Goal: Task Accomplishment & Management: Manage account settings

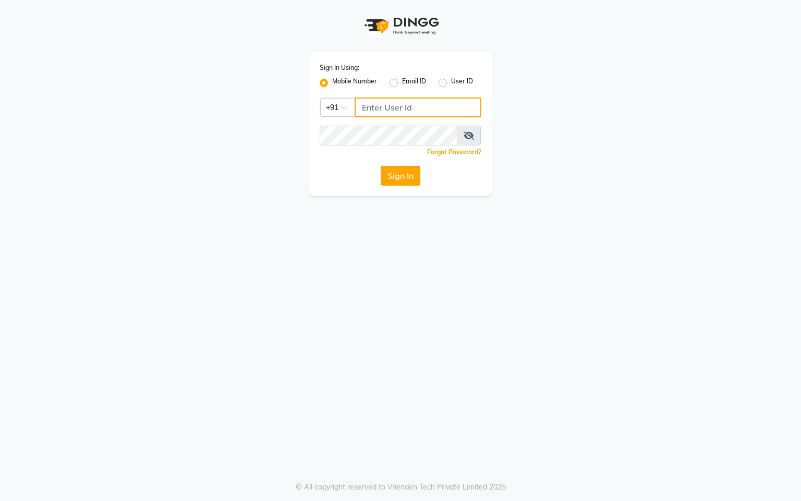
type input "9274512300"
click at [397, 168] on button "Sign In" at bounding box center [401, 176] width 40 height 20
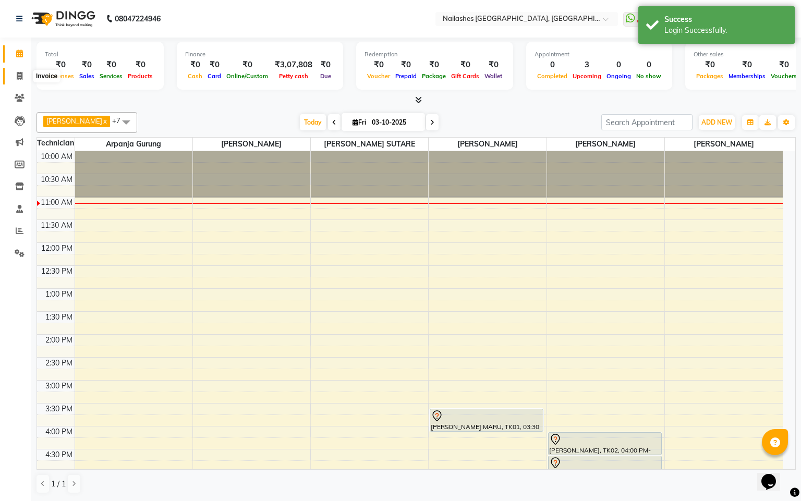
click at [22, 76] on icon at bounding box center [20, 76] width 6 height 8
select select "8442"
select select "service"
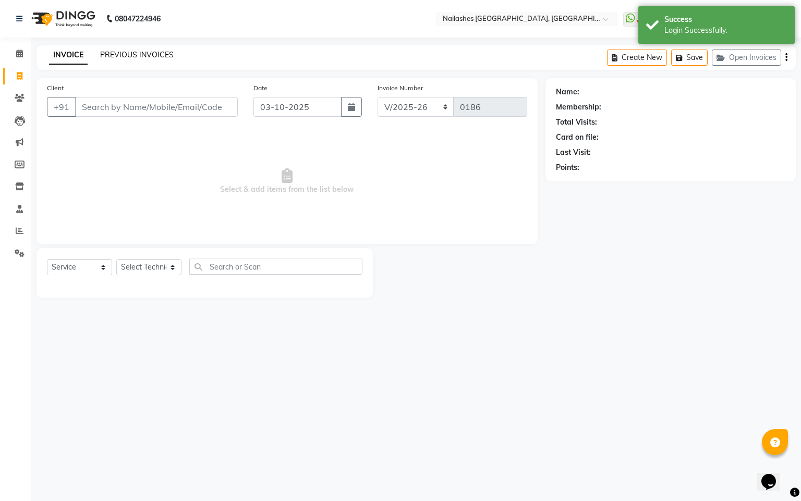
click at [152, 56] on link "PREVIOUS INVOICES" at bounding box center [137, 54] width 74 height 9
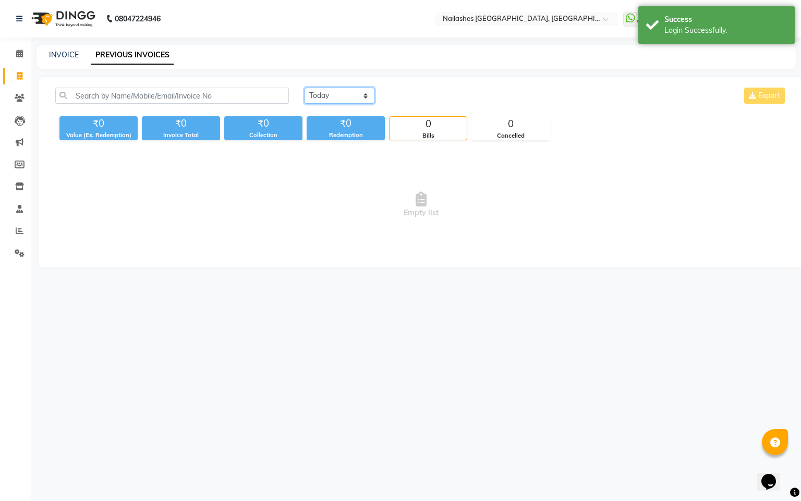
click at [365, 97] on select "[DATE] [DATE] Custom Range" at bounding box center [340, 96] width 70 height 16
select select "range"
click at [305, 88] on select "[DATE] [DATE] Custom Range" at bounding box center [340, 96] width 70 height 16
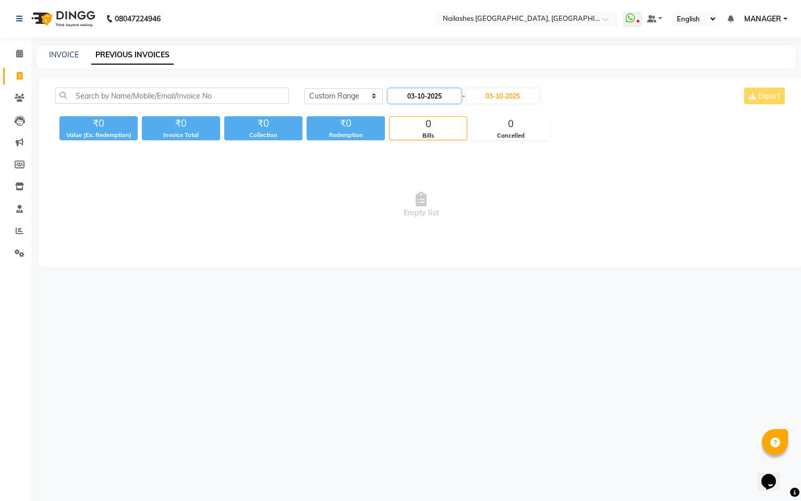
click at [413, 99] on input "03-10-2025" at bounding box center [424, 96] width 73 height 15
select select "10"
select select "2025"
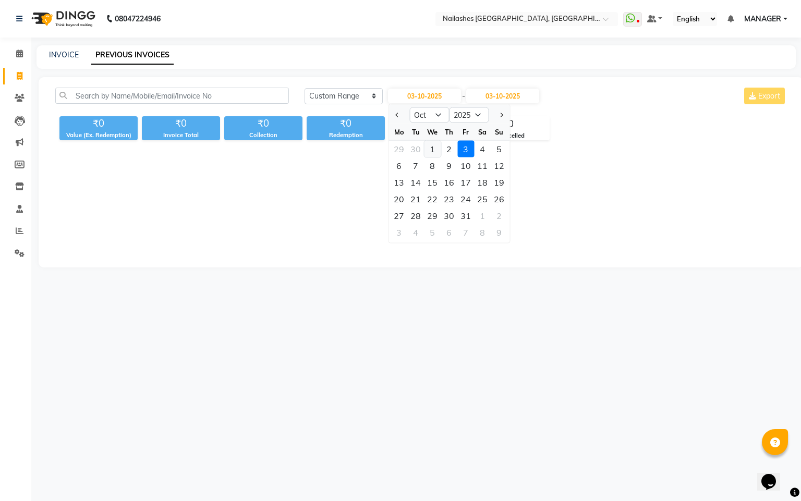
click at [432, 146] on div "1" at bounding box center [432, 149] width 17 height 17
type input "01-10-2025"
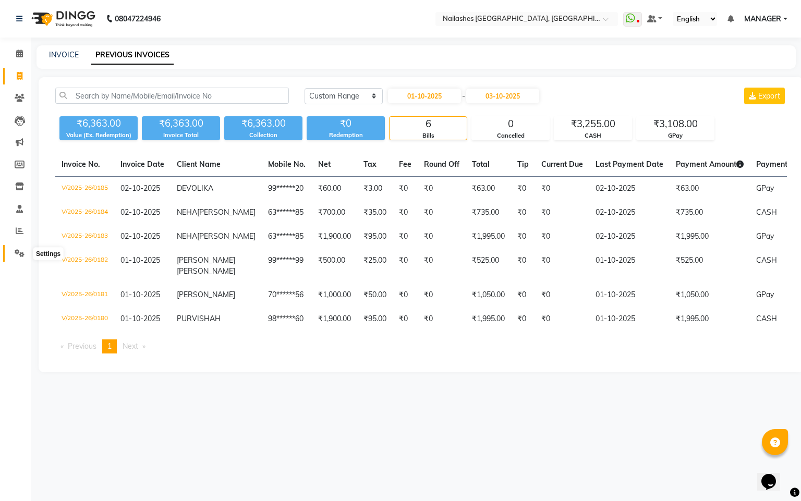
click at [19, 251] on icon at bounding box center [20, 253] width 10 height 8
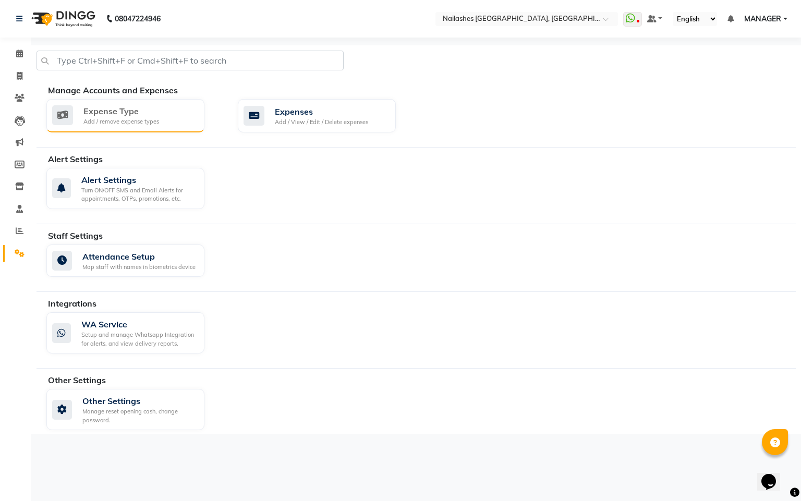
click at [144, 112] on div "Expense Type" at bounding box center [121, 111] width 76 height 13
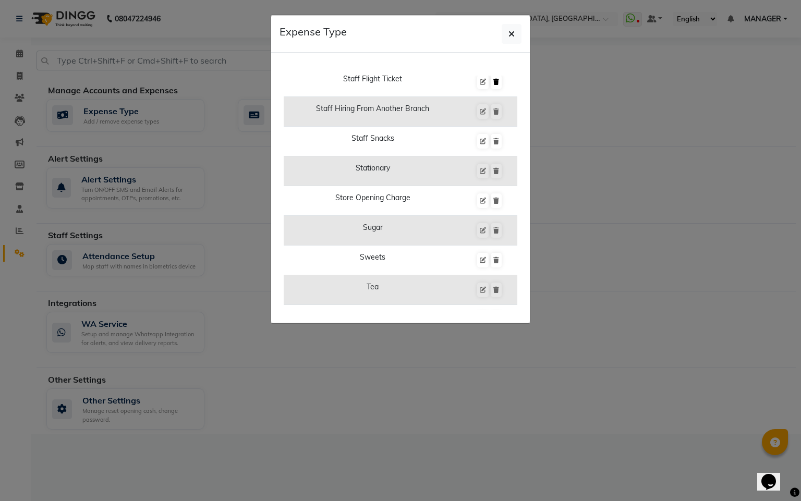
scroll to position [2393, 0]
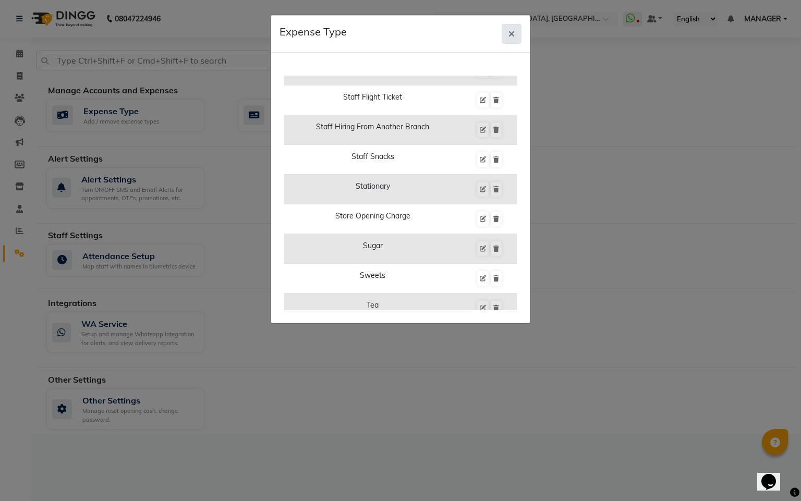
click at [509, 31] on icon "button" at bounding box center [512, 34] width 6 height 8
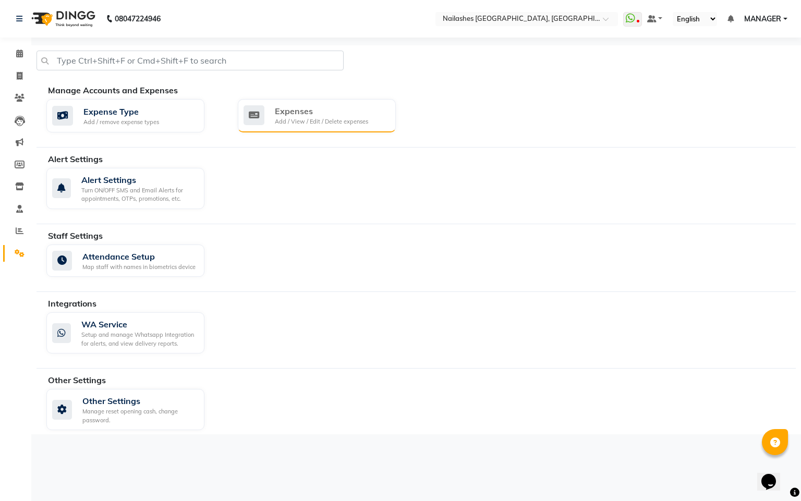
click at [275, 119] on div "Add / View / Edit / Delete expenses" at bounding box center [321, 121] width 93 height 9
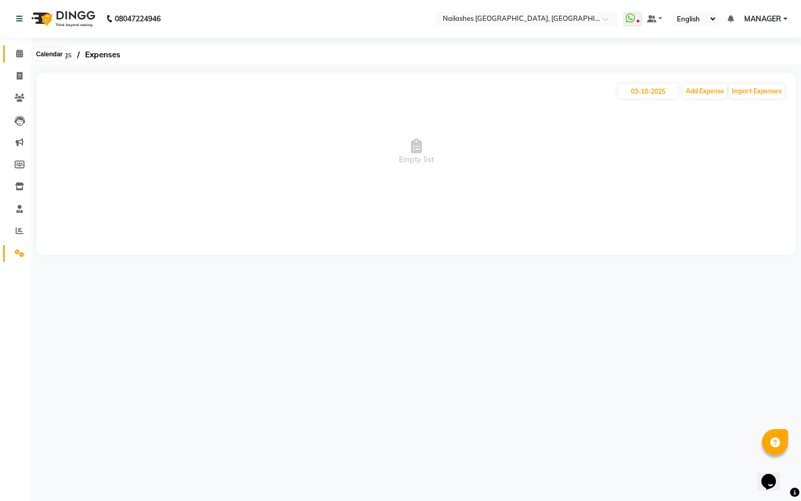
click at [16, 53] on icon at bounding box center [19, 54] width 7 height 8
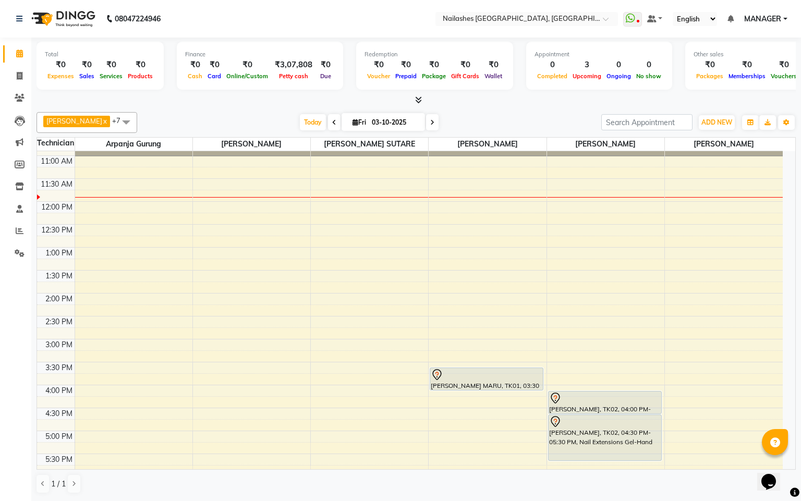
scroll to position [156, 0]
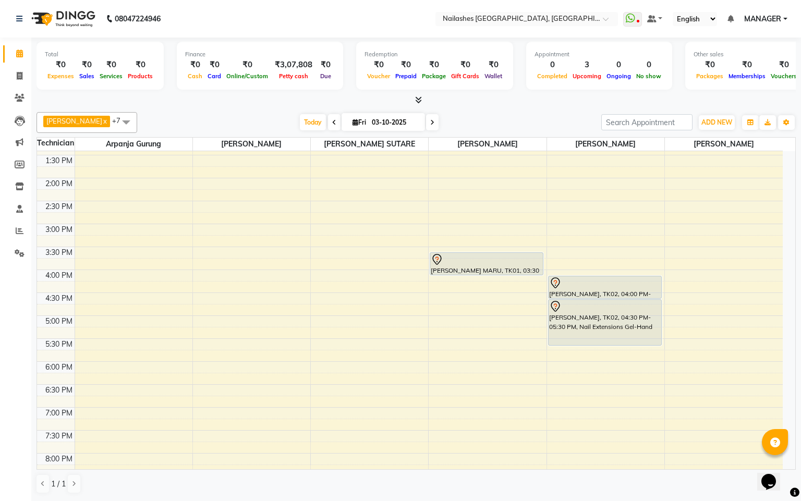
click at [430, 119] on icon at bounding box center [432, 122] width 4 height 6
type input "04-10-2025"
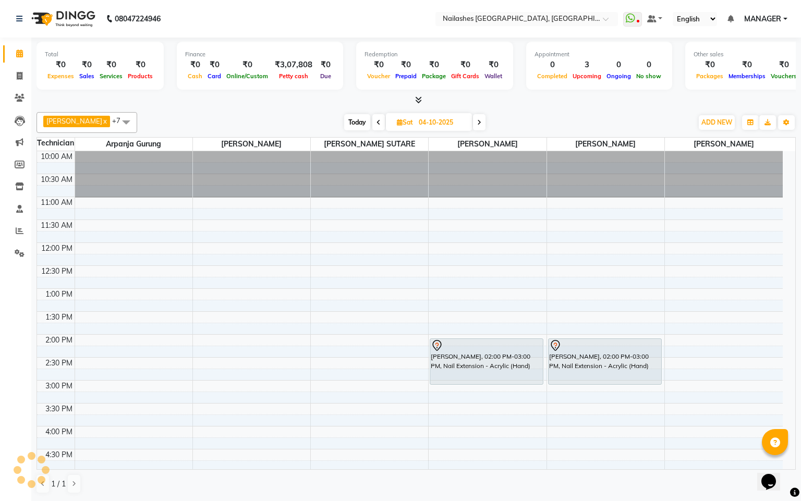
scroll to position [47, 0]
